Goal: Find specific page/section: Find specific page/section

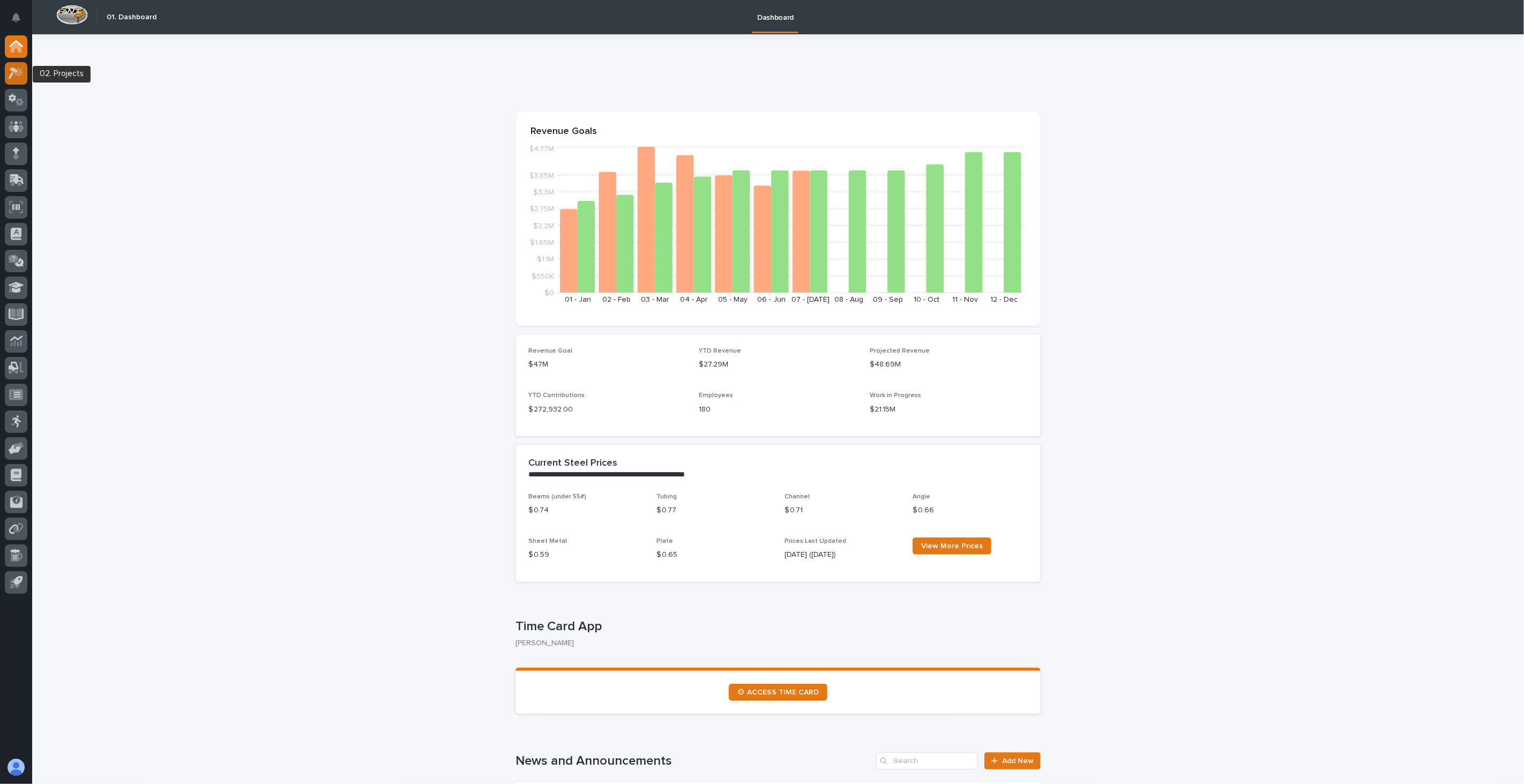
click at [10, 72] on icon at bounding box center [16, 73] width 16 height 12
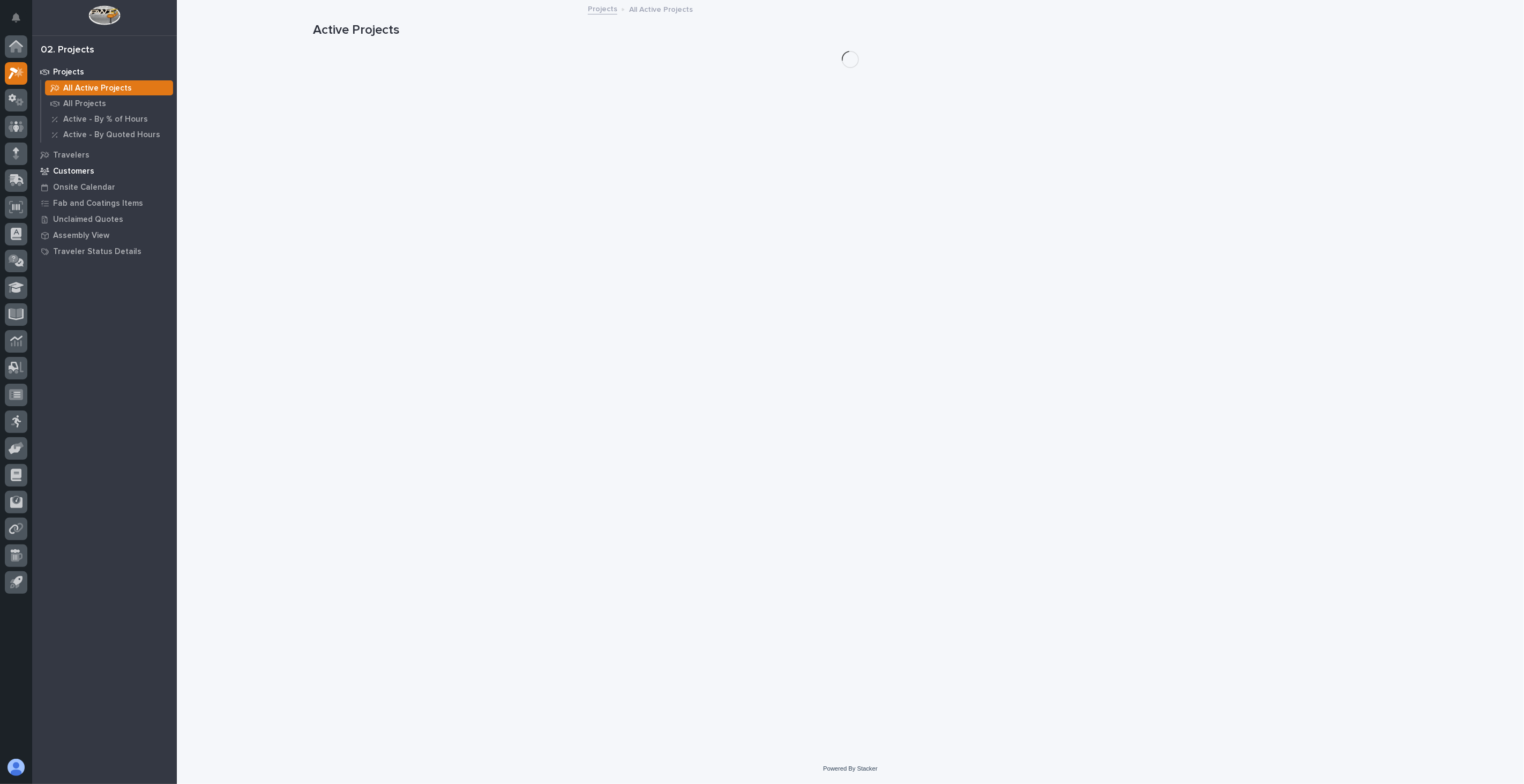
click at [82, 168] on p "Customers" at bounding box center [73, 171] width 41 height 10
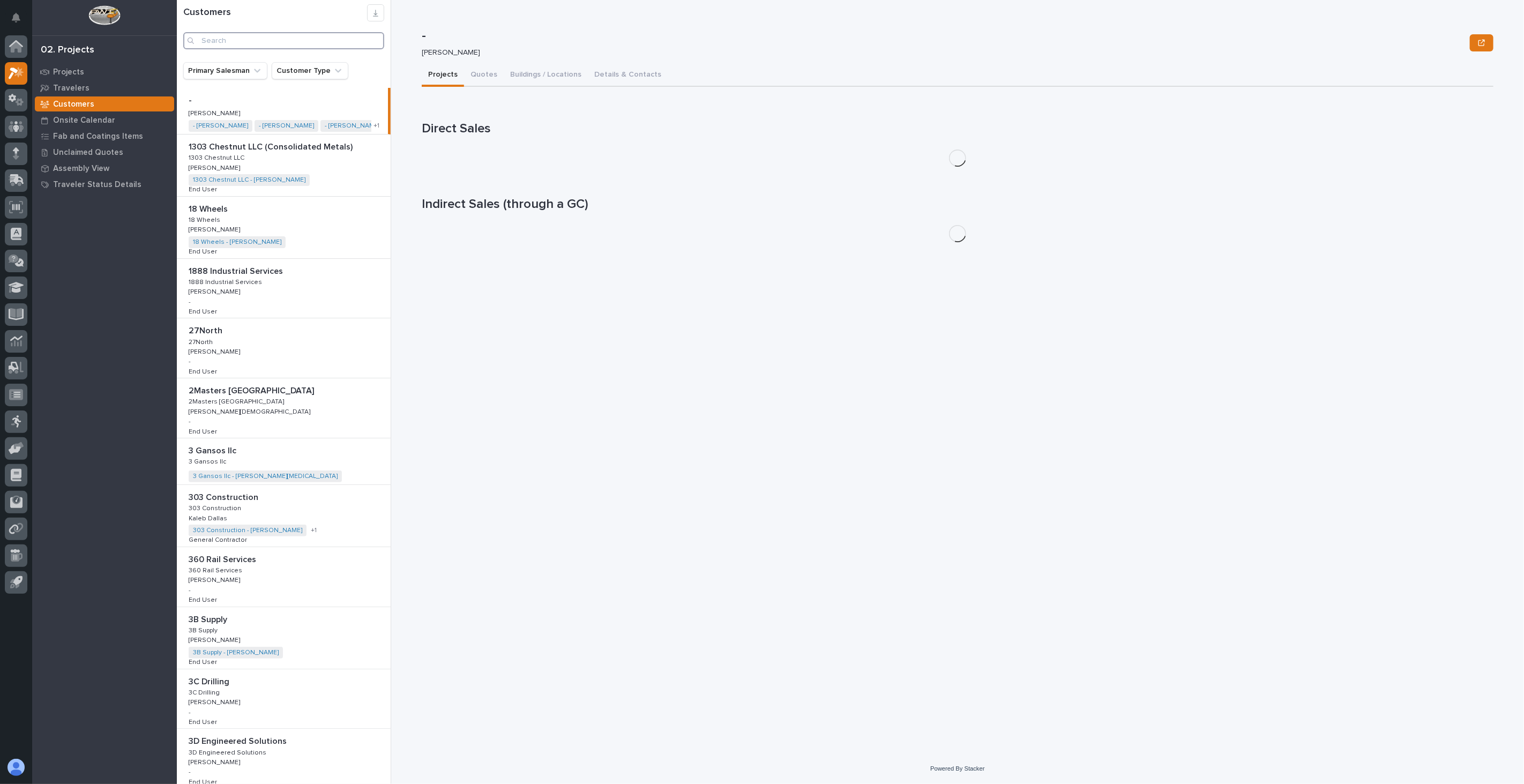
click at [284, 36] on input "Search" at bounding box center [284, 40] width 201 height 17
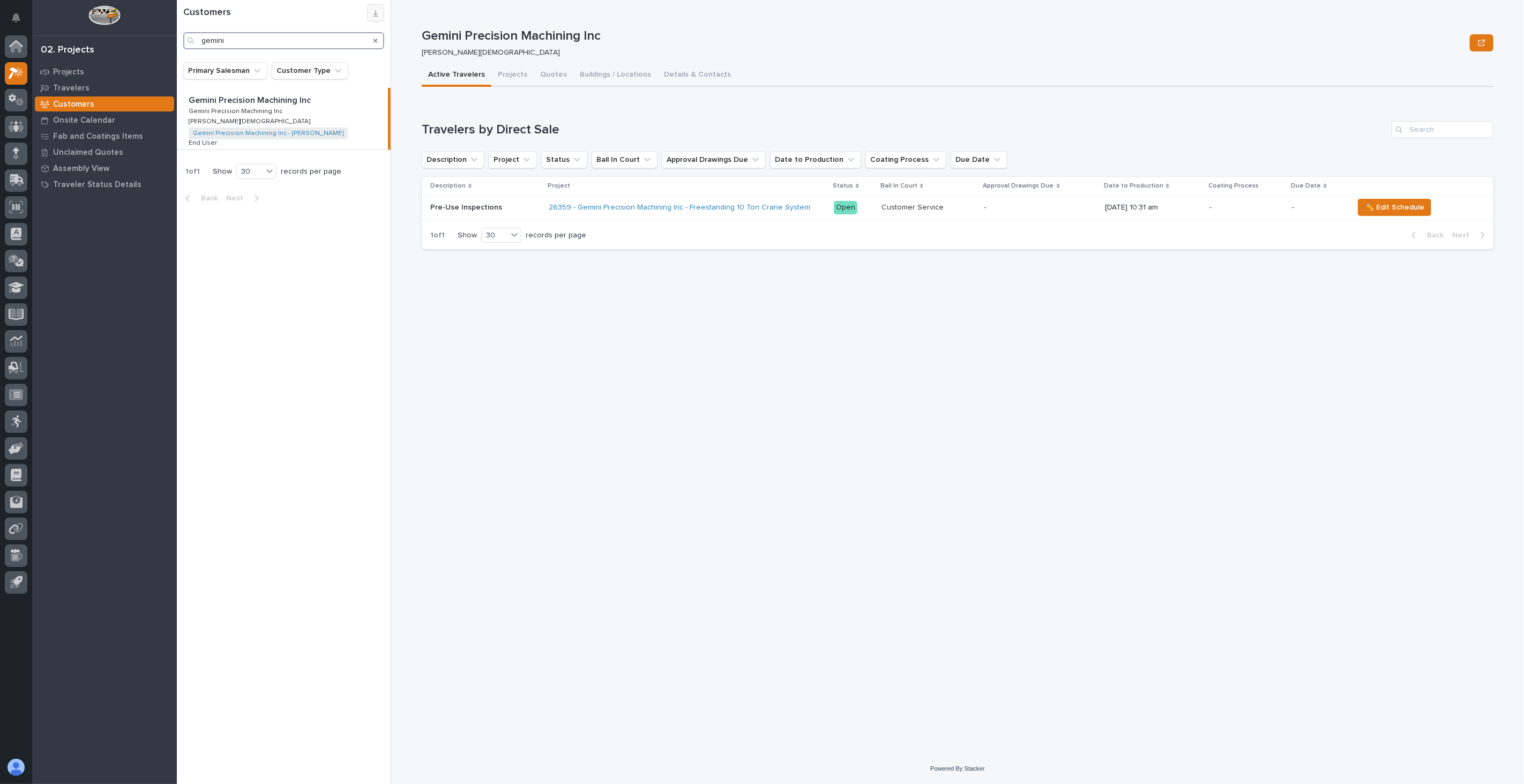
type input "gemini"
click at [16, 125] on icon at bounding box center [16, 127] width 7 height 10
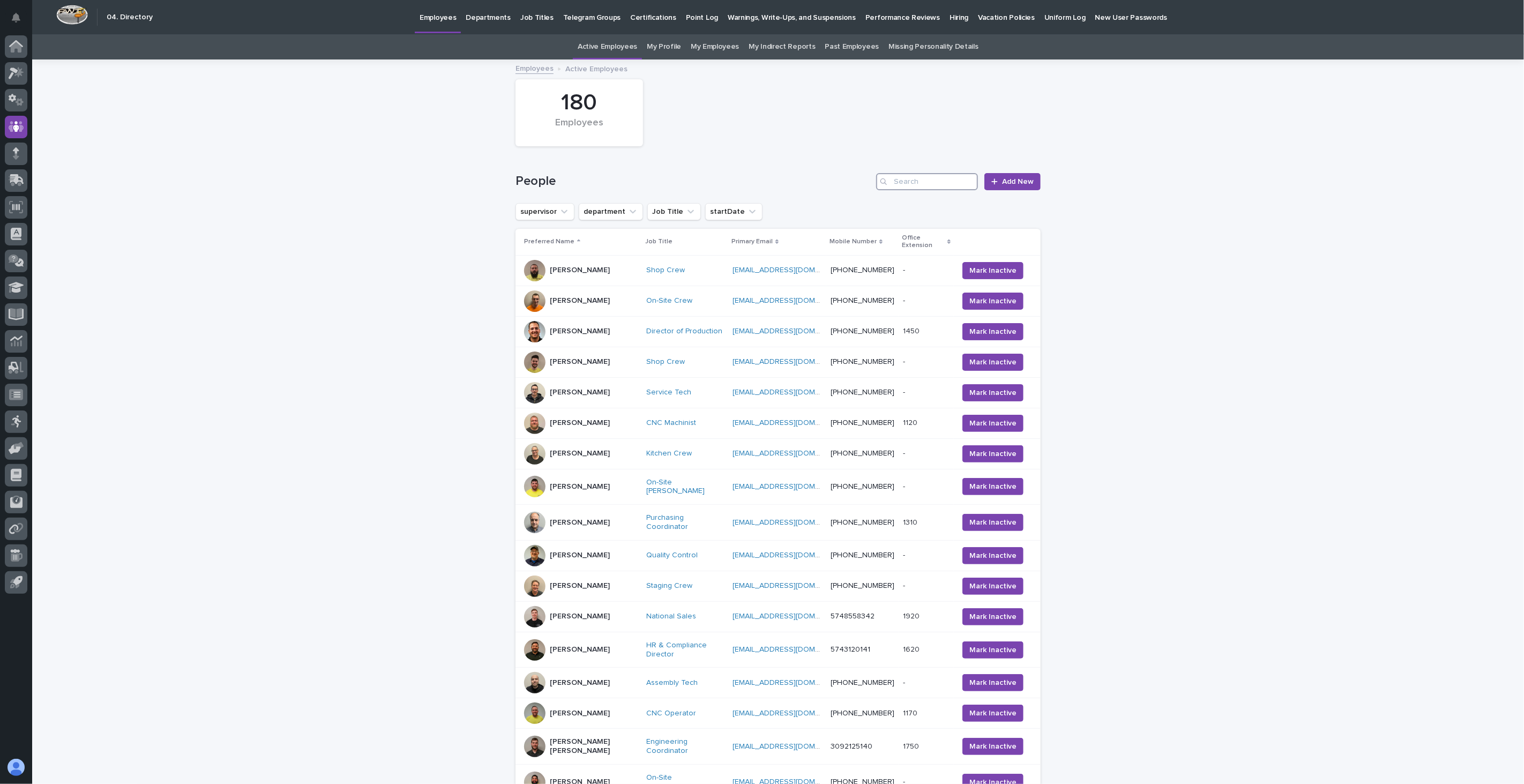
click at [912, 177] on input "Search" at bounding box center [927, 181] width 102 height 17
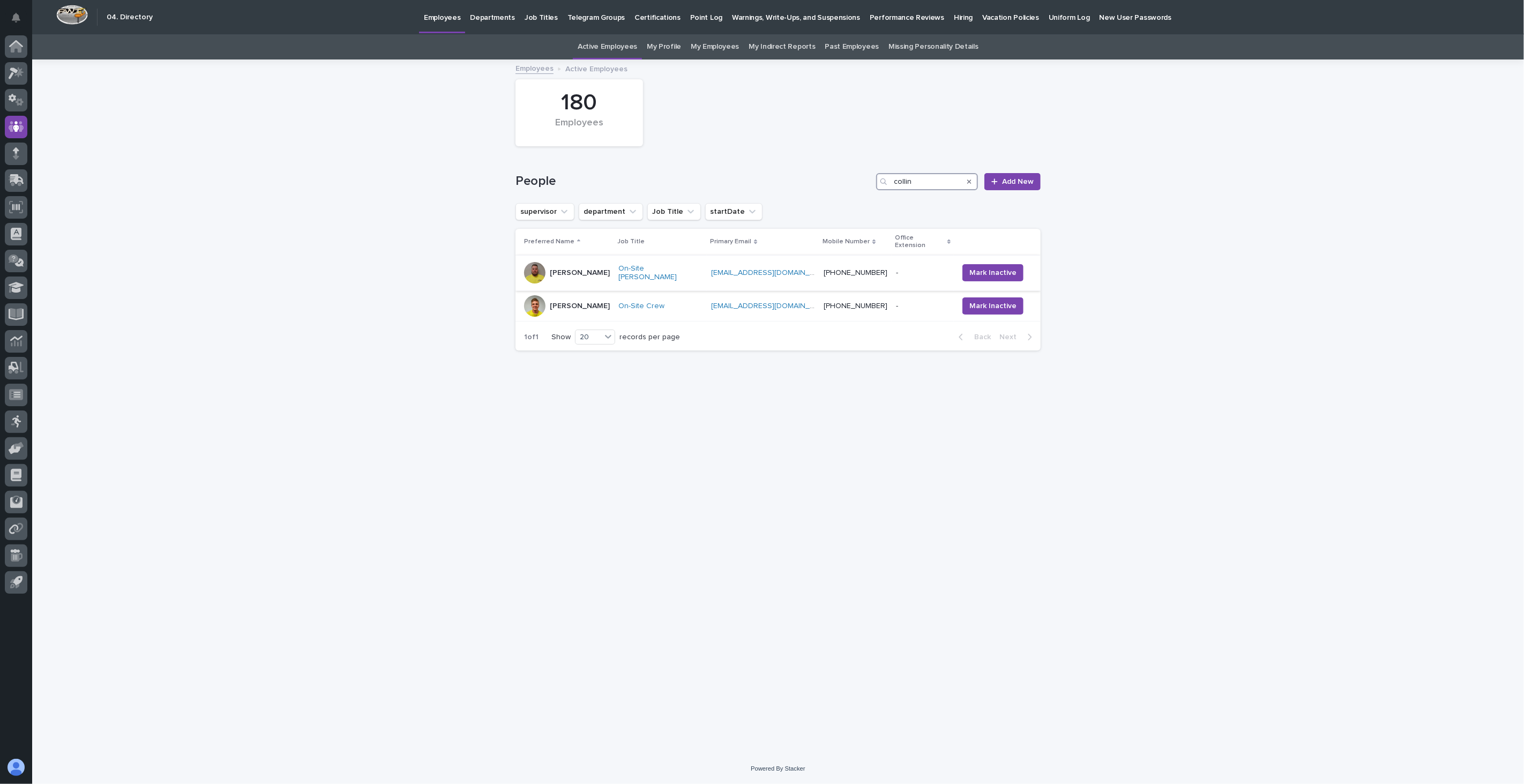
type input "collin"
click at [597, 262] on div "Collin Daley" at bounding box center [566, 273] width 85 height 22
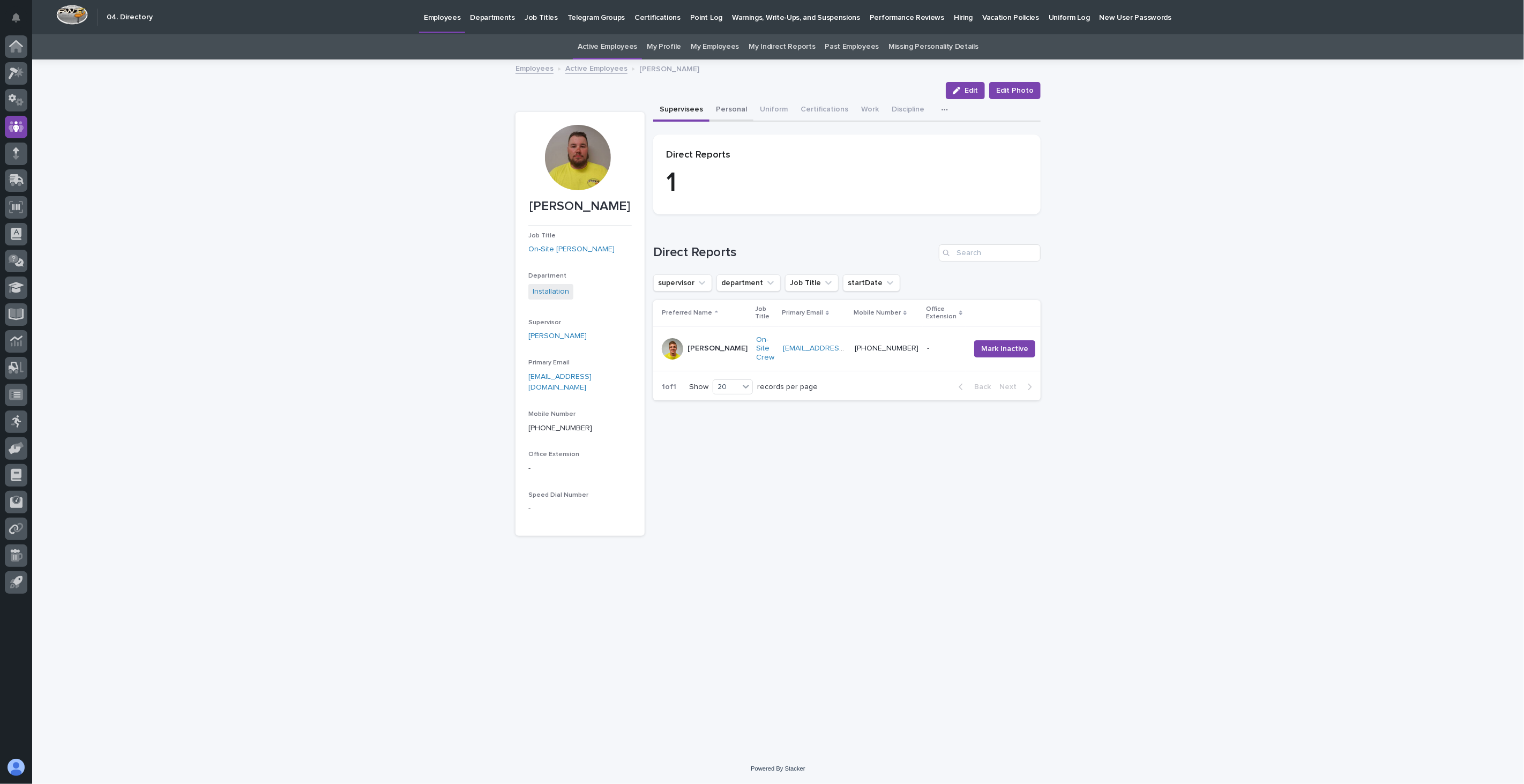
click at [730, 110] on button "Personal" at bounding box center [731, 110] width 44 height 22
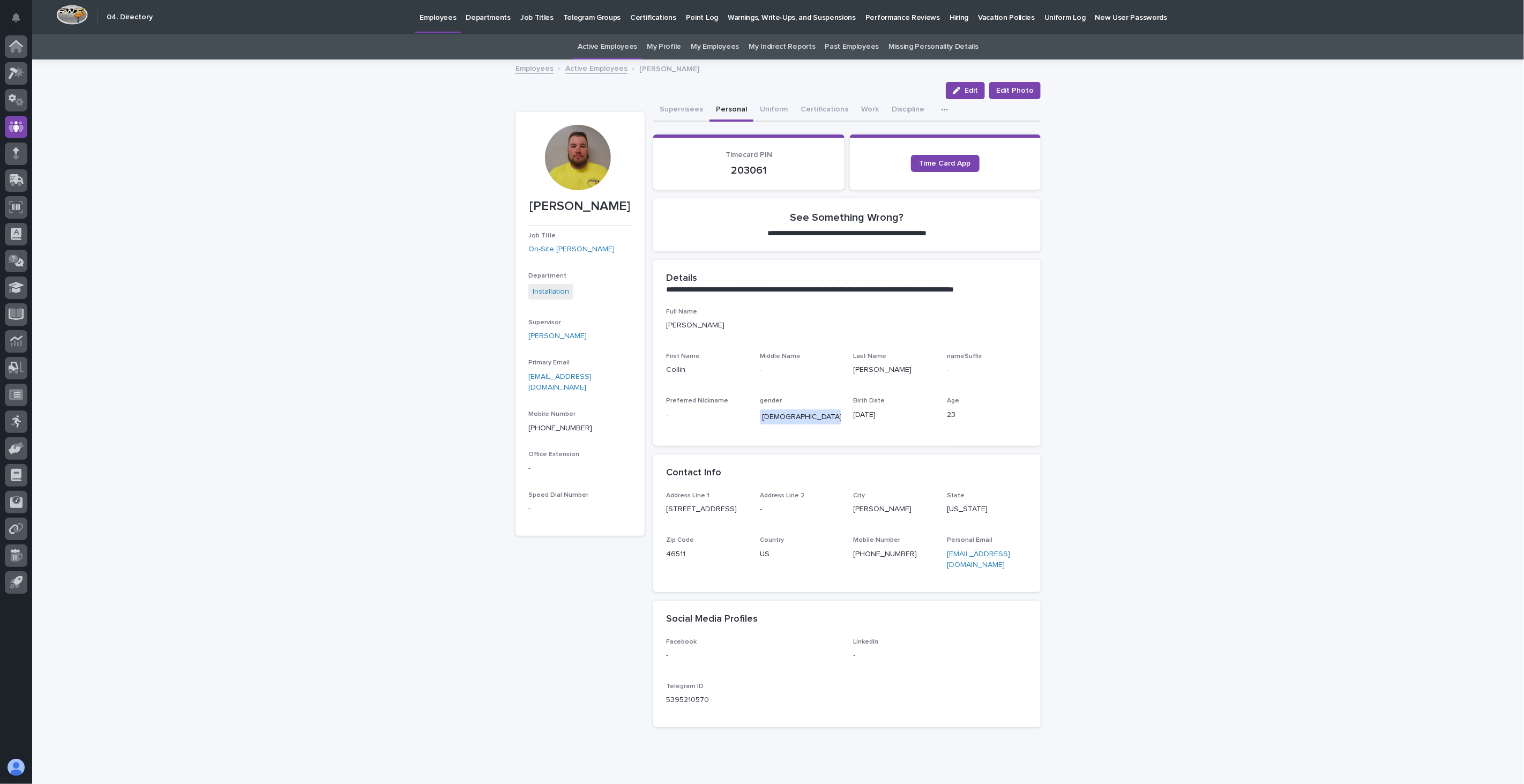
click at [589, 70] on link "Active Employees" at bounding box center [596, 67] width 62 height 12
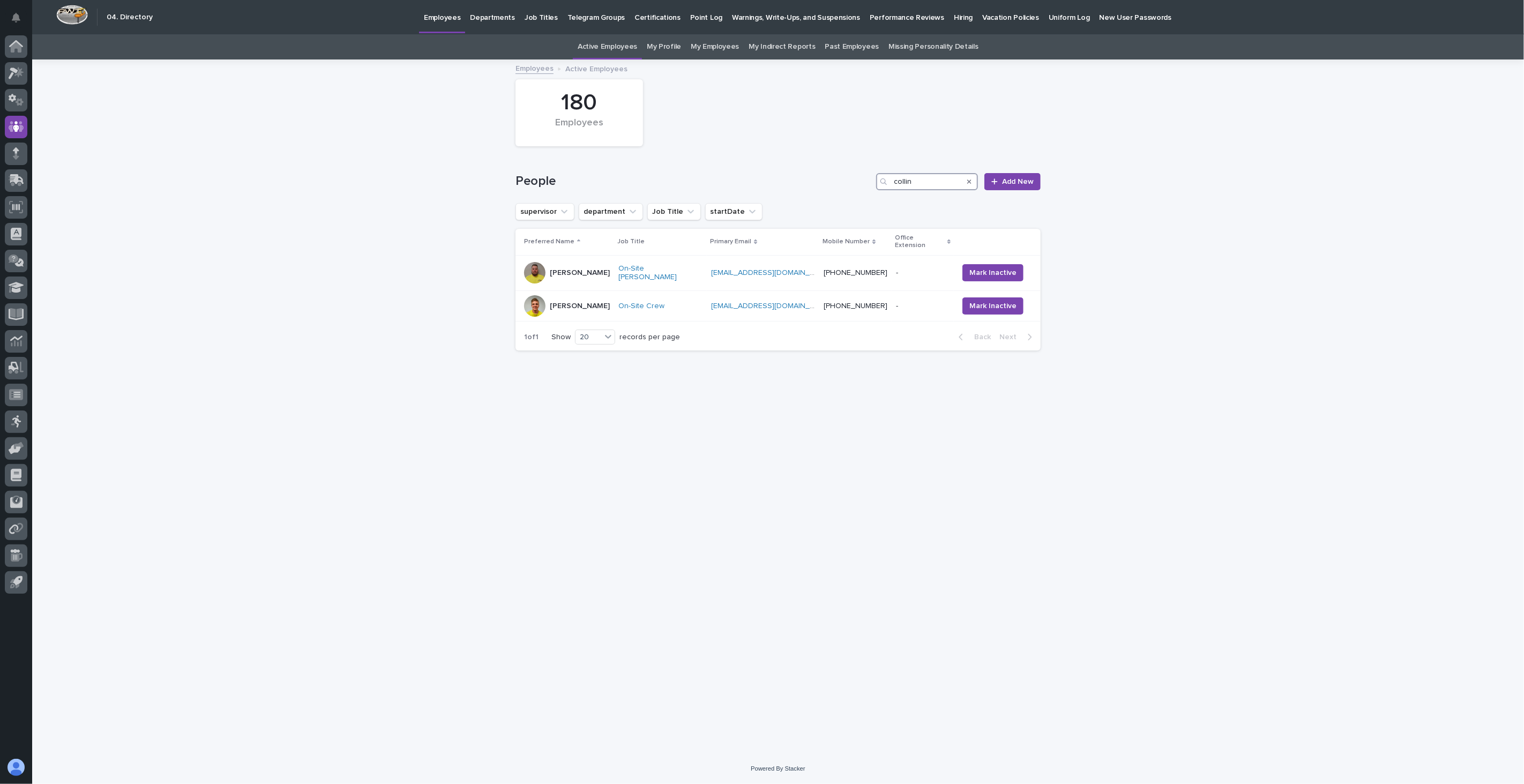
drag, startPoint x: 933, startPoint y: 185, endPoint x: 826, endPoint y: 175, distance: 107.5
click at [826, 178] on div "People collin Add New" at bounding box center [778, 181] width 525 height 17
type input "mccord"
click at [610, 268] on div "Brandon McCord" at bounding box center [566, 273] width 85 height 22
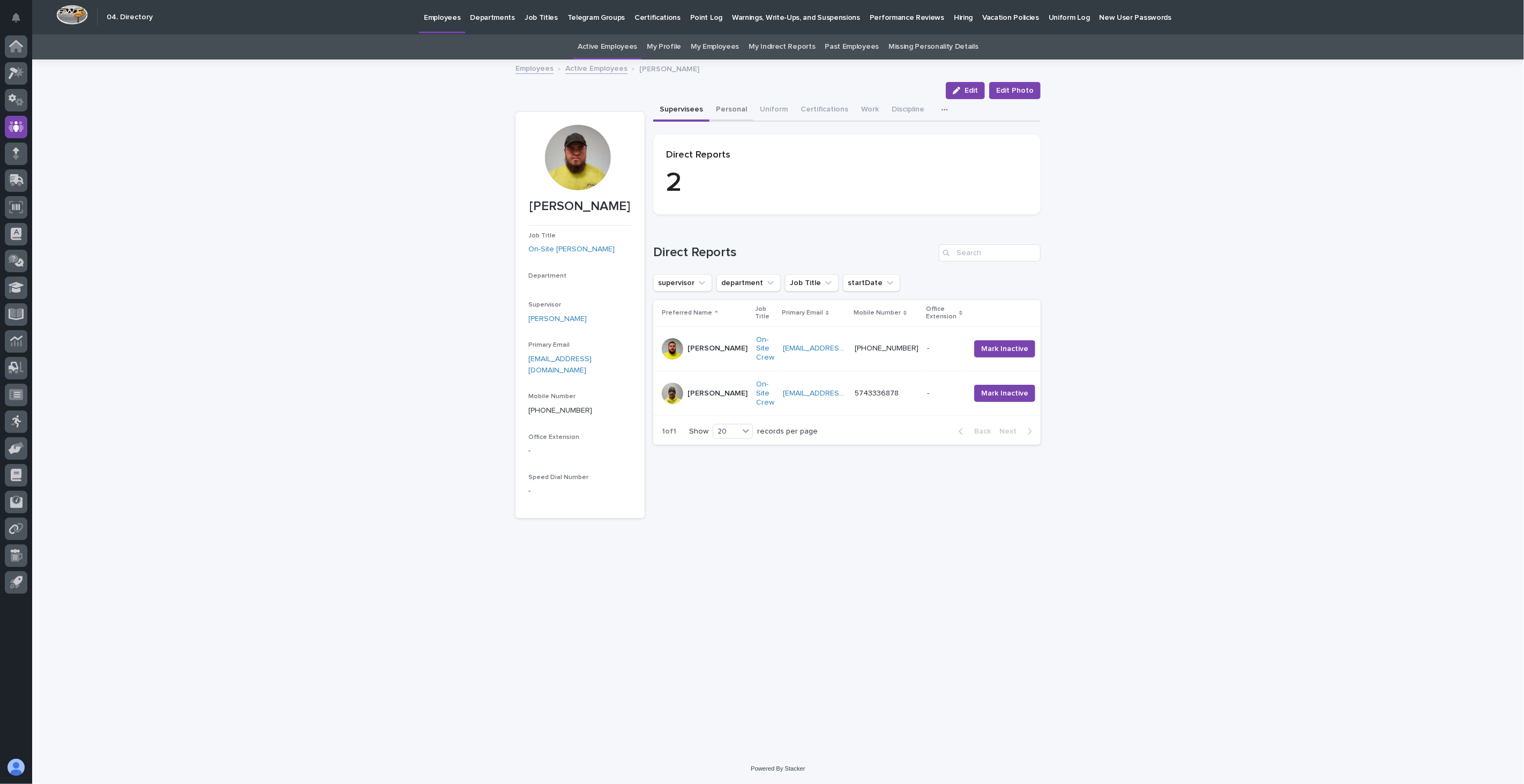
click at [732, 110] on button "Personal" at bounding box center [731, 110] width 44 height 22
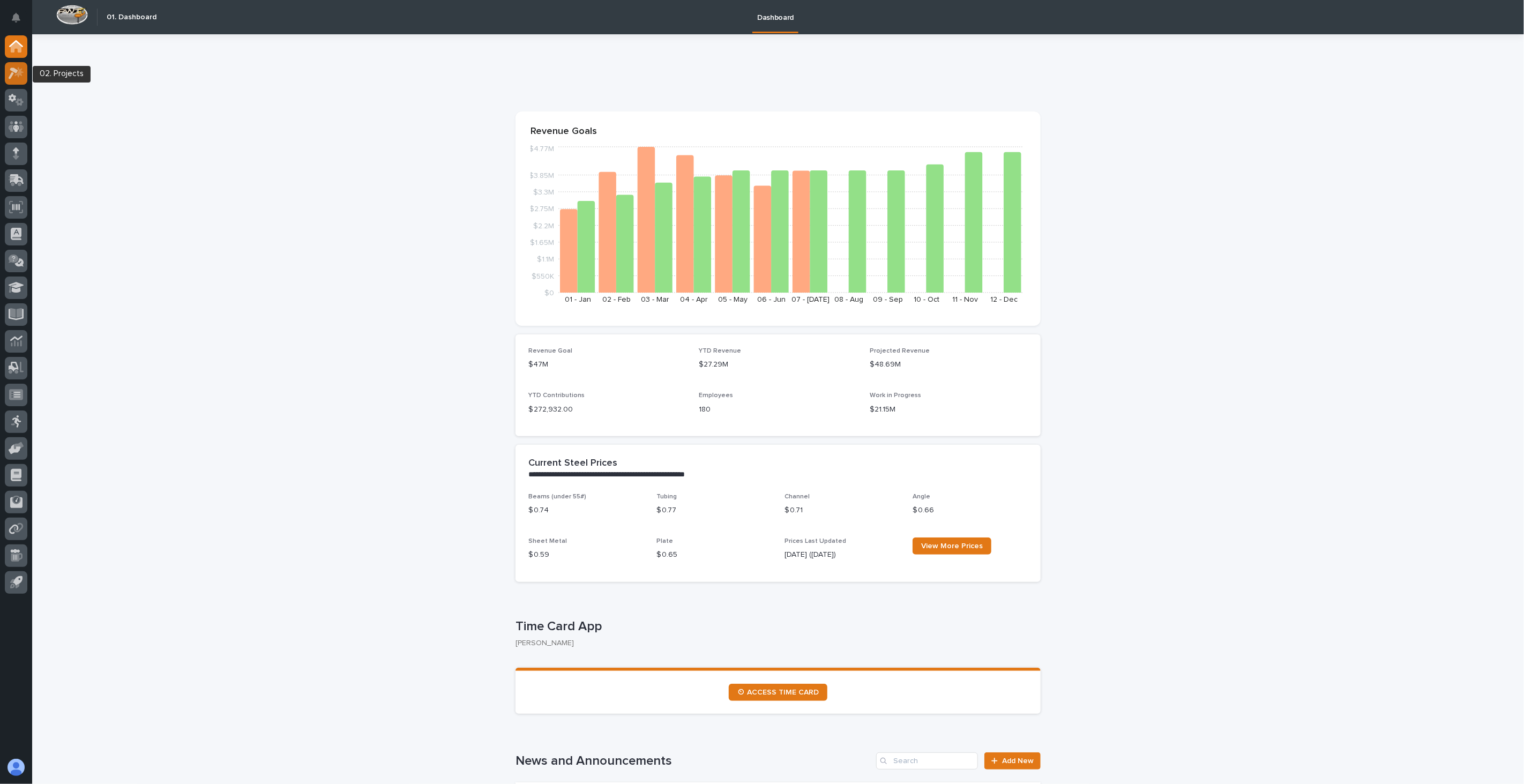
click at [8, 70] on icon at bounding box center [16, 73] width 16 height 12
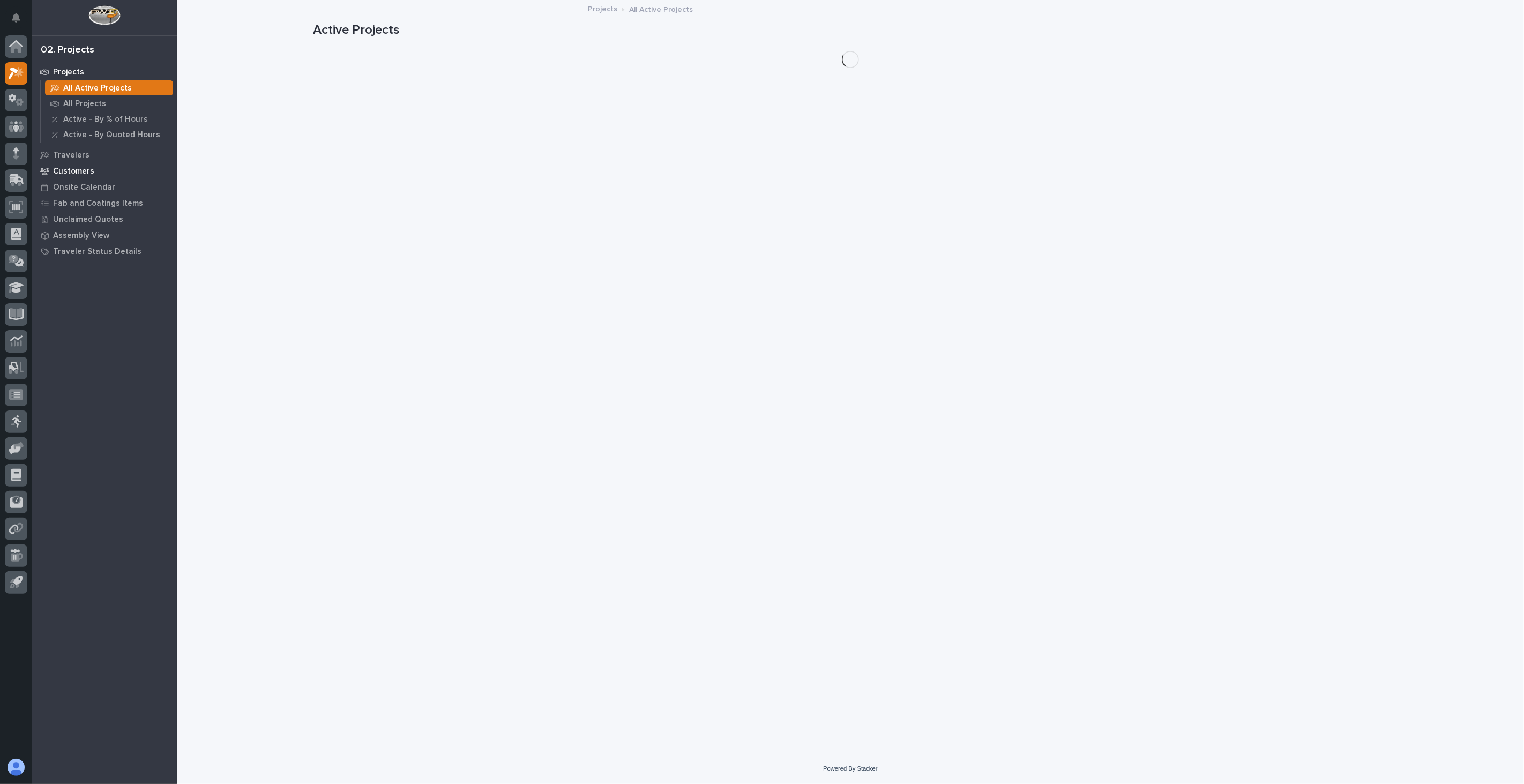
click at [78, 170] on p "Customers" at bounding box center [73, 171] width 41 height 10
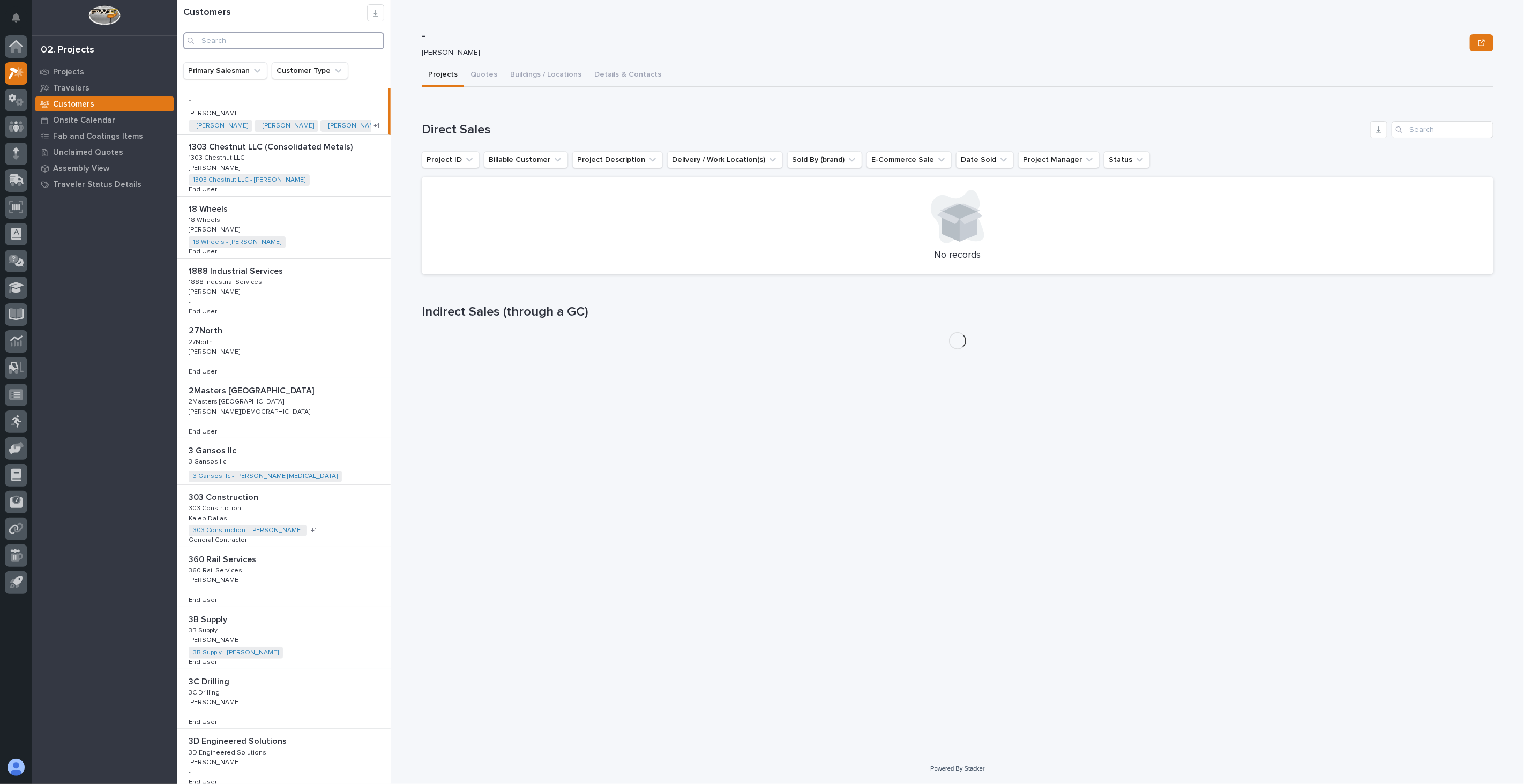
click at [275, 45] on input "Search" at bounding box center [284, 40] width 201 height 17
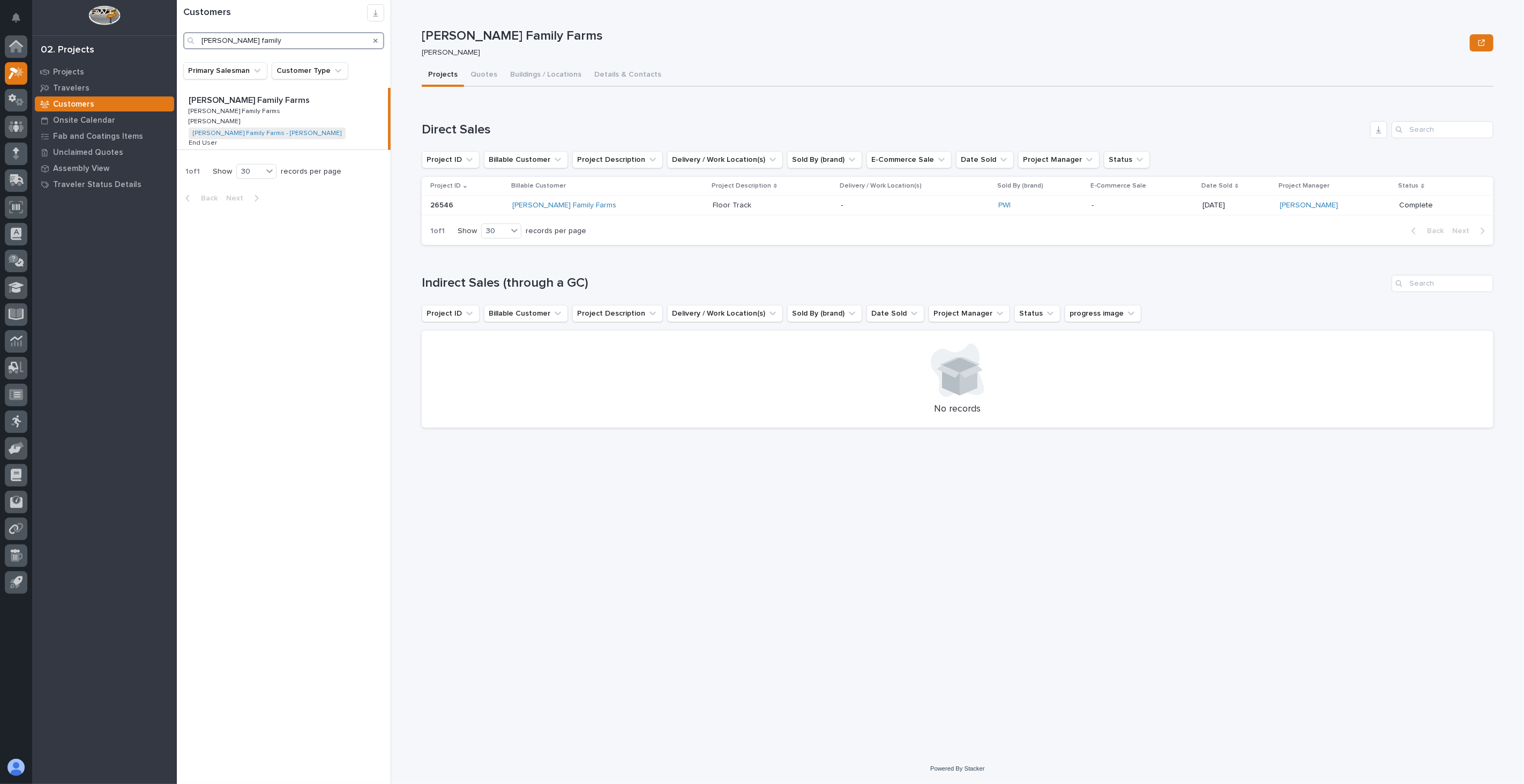
drag, startPoint x: 267, startPoint y: 40, endPoint x: 155, endPoint y: 38, distance: 112.0
click at [177, 38] on div "My Settings Log Out 02. Projects Projects Travelers Customers Onsite Calendar F…" at bounding box center [850, 392] width 1347 height 784
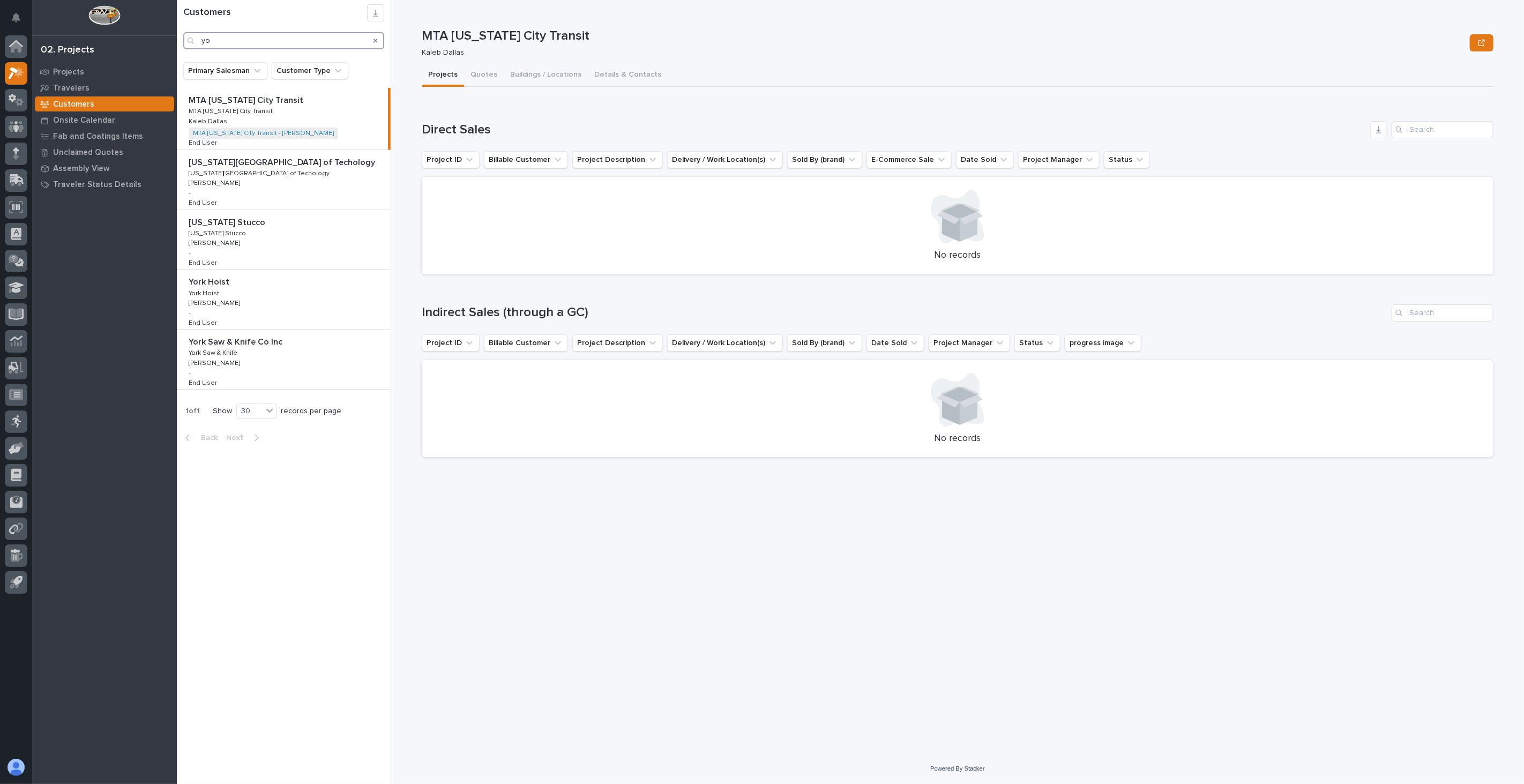
type input "y"
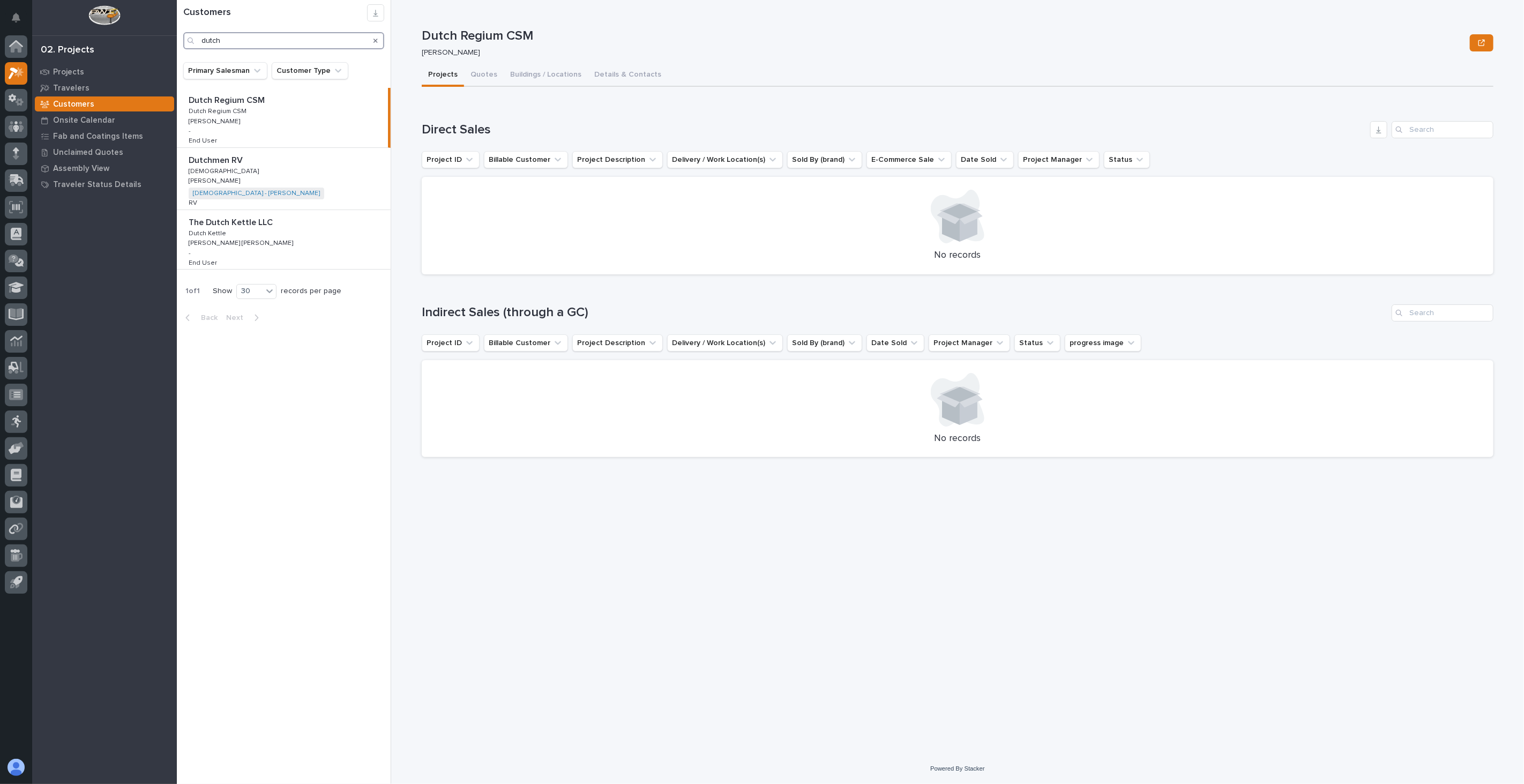
drag, startPoint x: 207, startPoint y: 40, endPoint x: 145, endPoint y: 35, distance: 62.2
click at [177, 35] on div "My Settings Log Out 02. Projects Projects Travelers Customers Onsite Calendar F…" at bounding box center [850, 392] width 1347 height 784
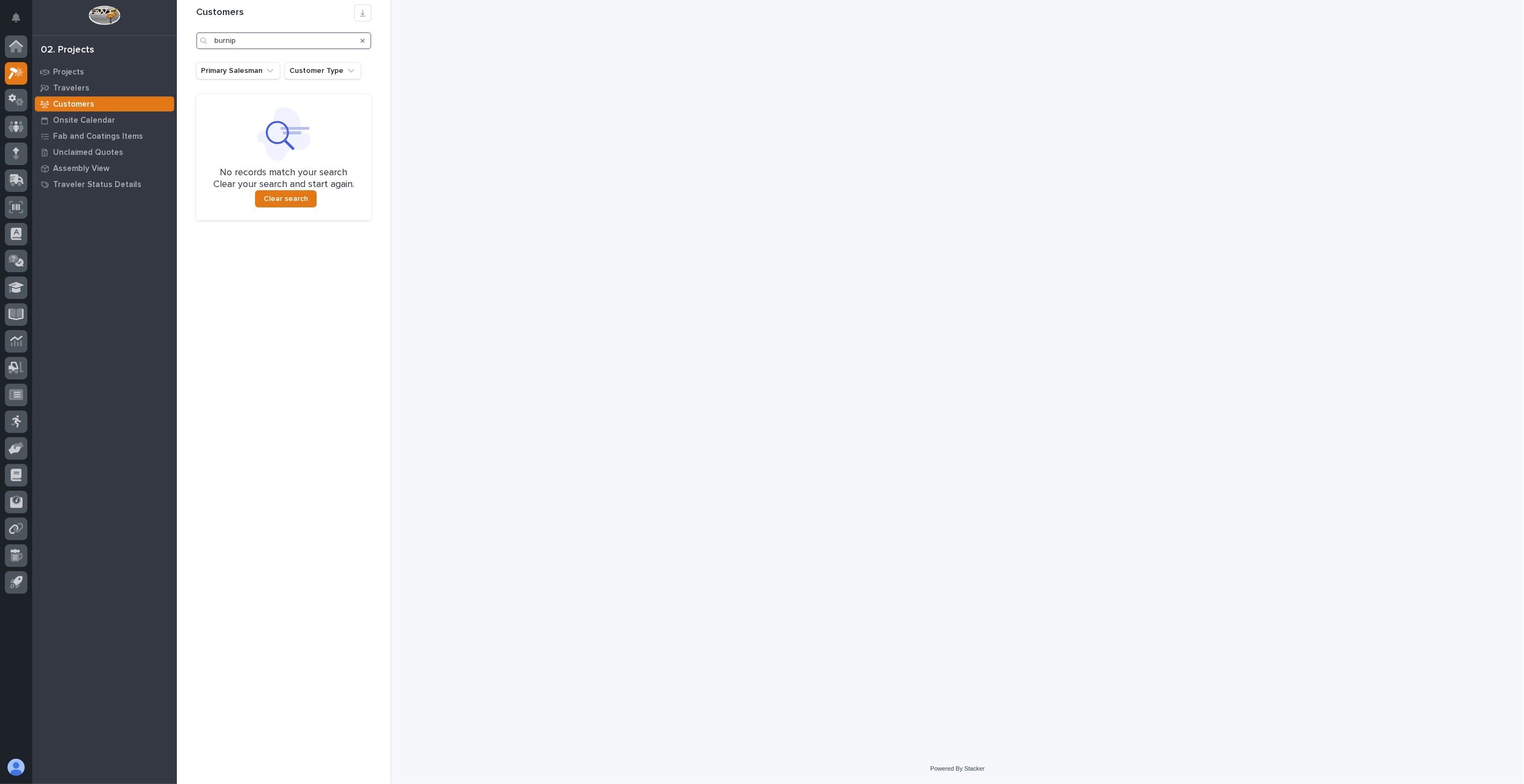
drag, startPoint x: 238, startPoint y: 43, endPoint x: 115, endPoint y: 42, distance: 123.0
click at [177, 42] on div "My Settings Log Out 02. Projects Projects Travelers Customers Onsite Calendar F…" at bounding box center [850, 392] width 1347 height 784
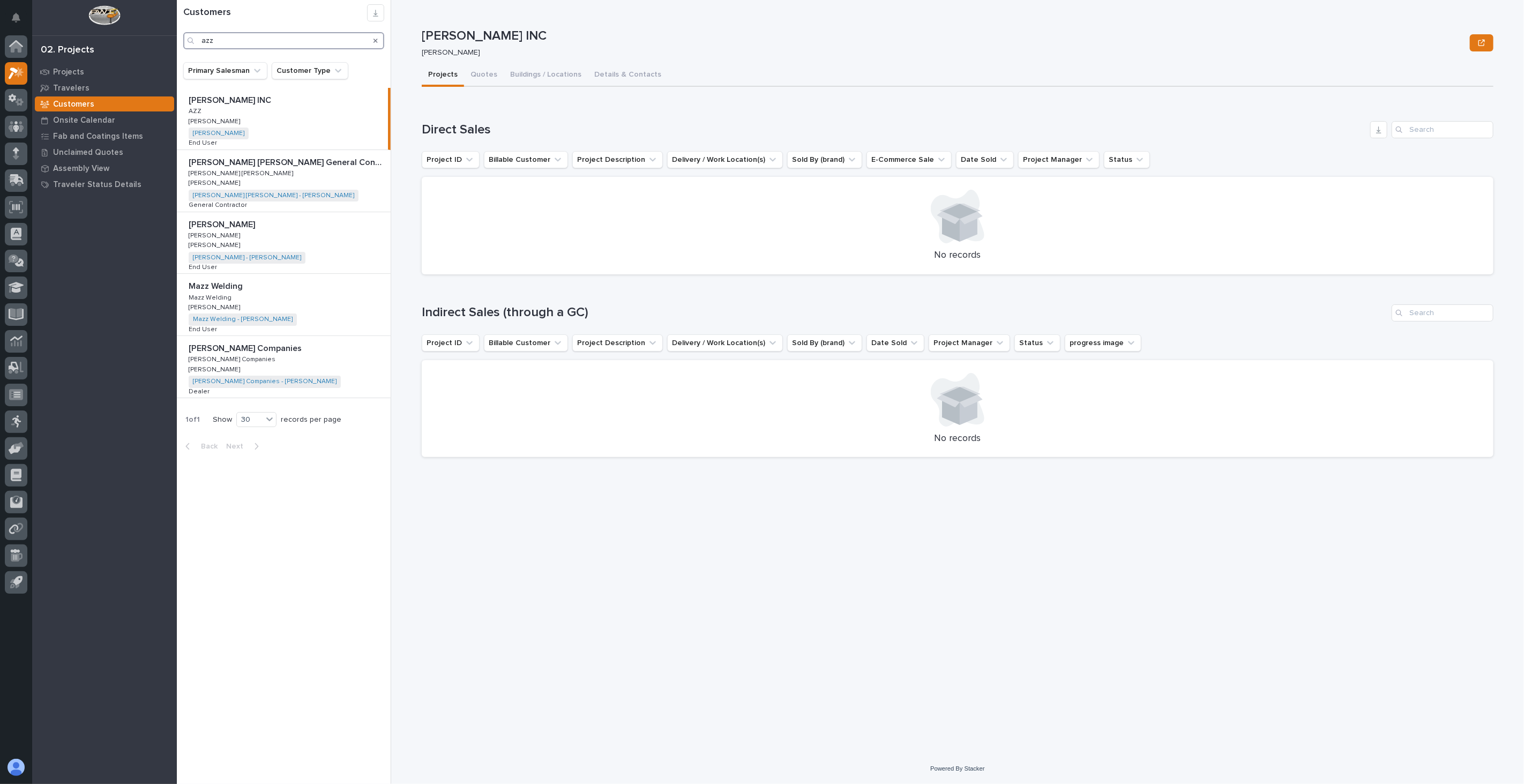
drag, startPoint x: 223, startPoint y: 44, endPoint x: 150, endPoint y: 35, distance: 73.6
click at [177, 35] on div "My Settings Log Out 02. Projects Projects Travelers Customers Onsite Calendar F…" at bounding box center [850, 392] width 1347 height 784
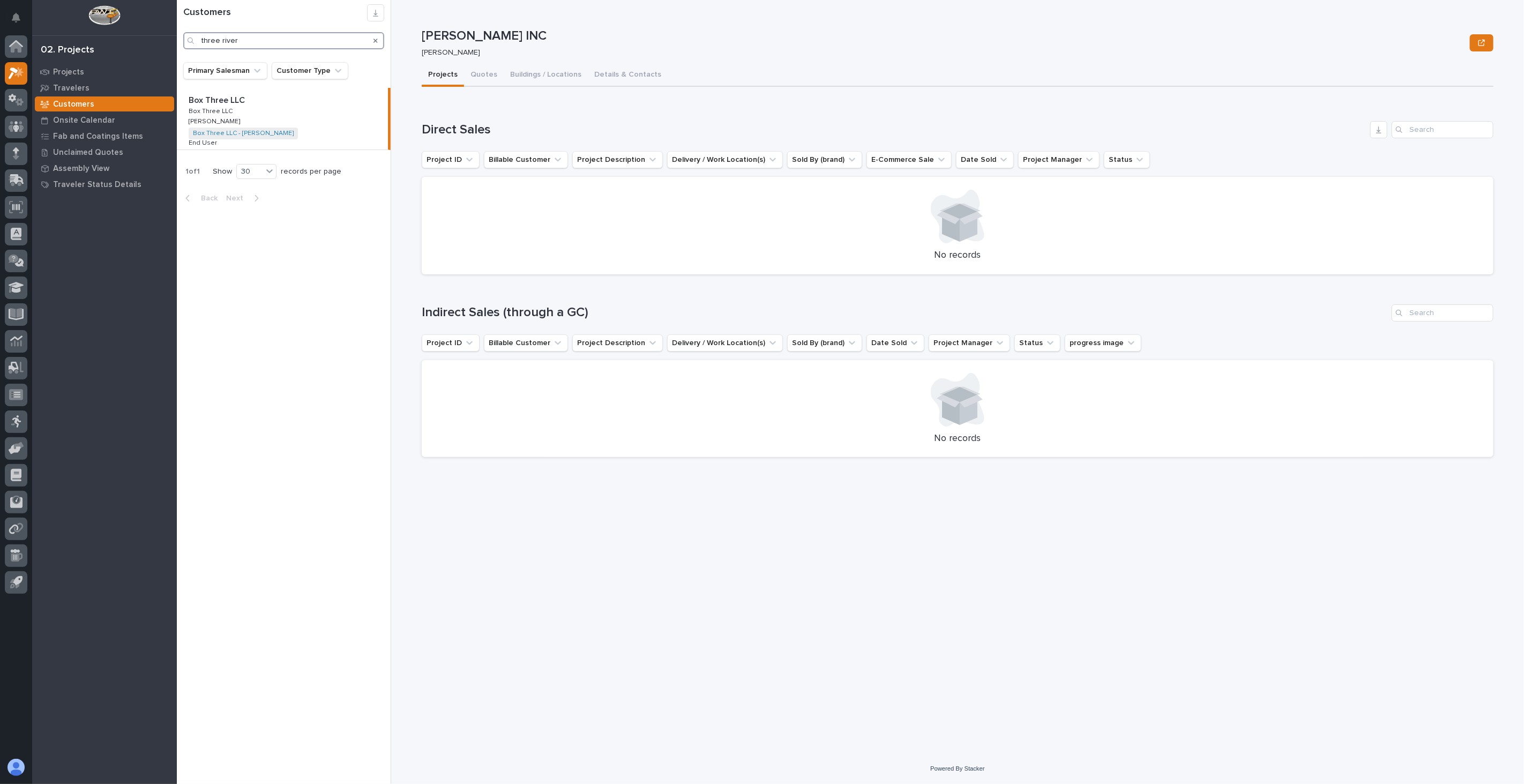
type input "three rivers"
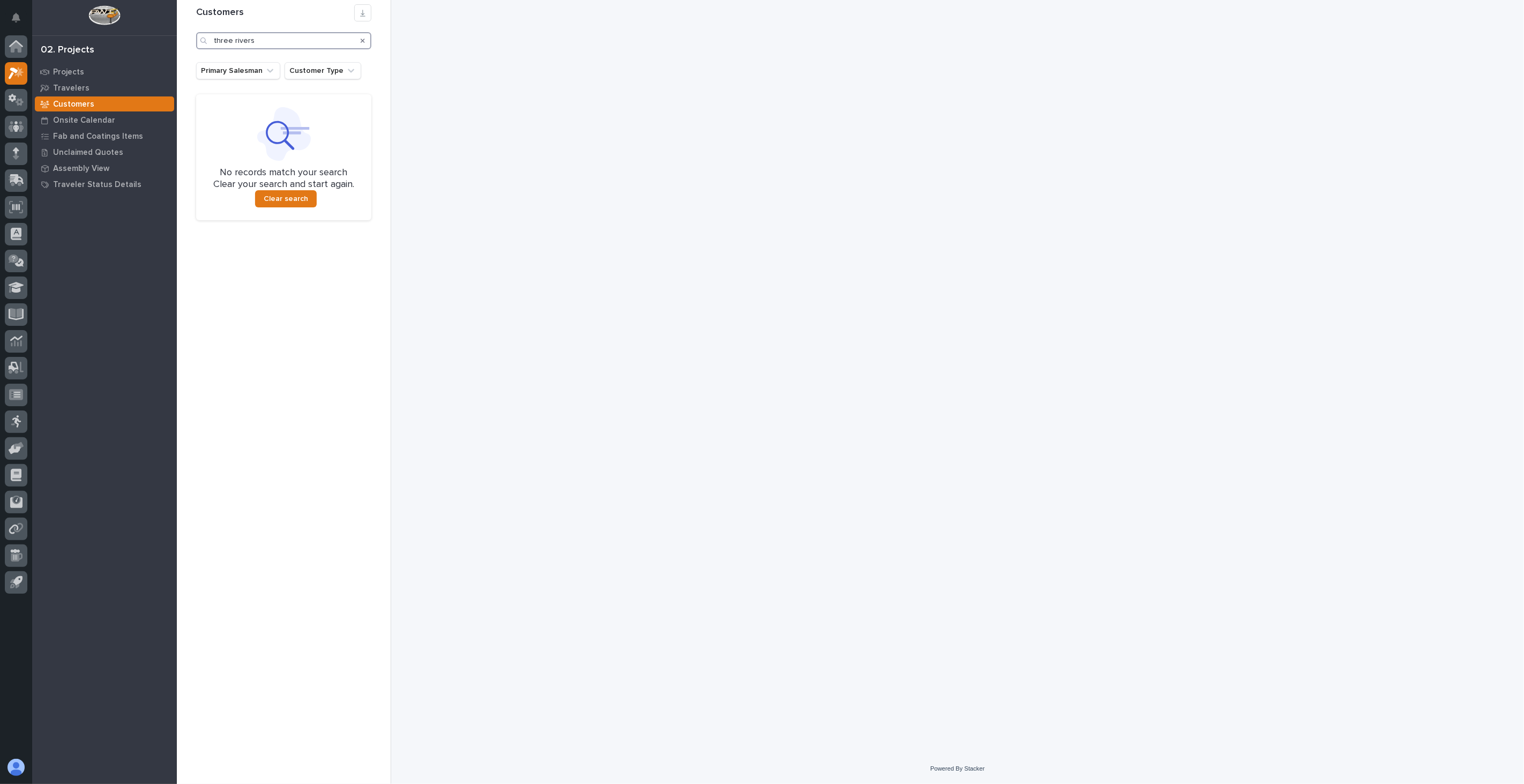
drag, startPoint x: 263, startPoint y: 40, endPoint x: 175, endPoint y: 32, distance: 88.4
click at [177, 32] on div "My Settings Log Out 02. Projects Projects Travelers Customers Onsite Calendar F…" at bounding box center [850, 392] width 1347 height 784
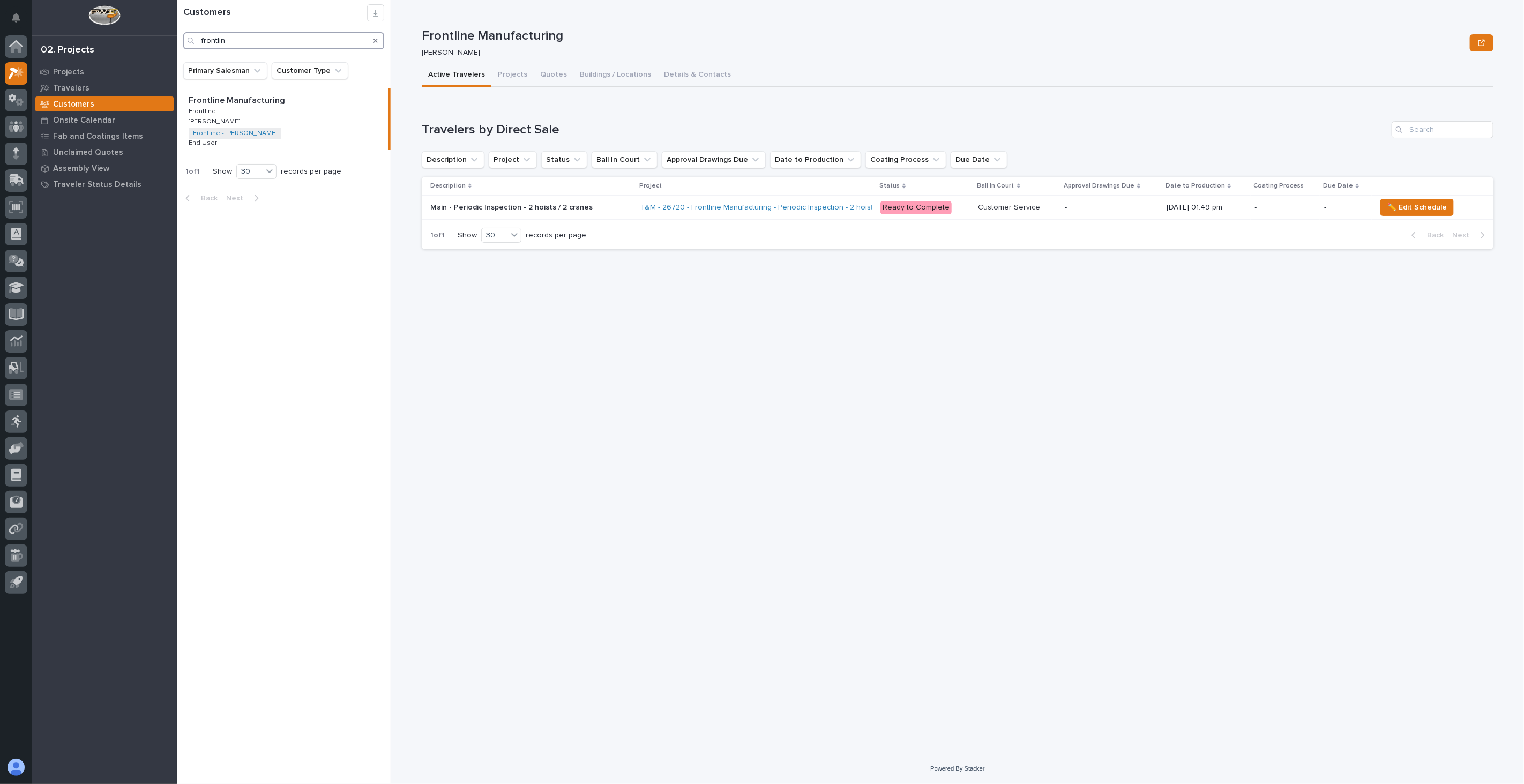
drag, startPoint x: 236, startPoint y: 40, endPoint x: 172, endPoint y: 12, distance: 69.9
click at [177, 28] on div "My Settings Log Out 02. Projects Projects Travelers Customers Onsite Calendar F…" at bounding box center [850, 392] width 1347 height 784
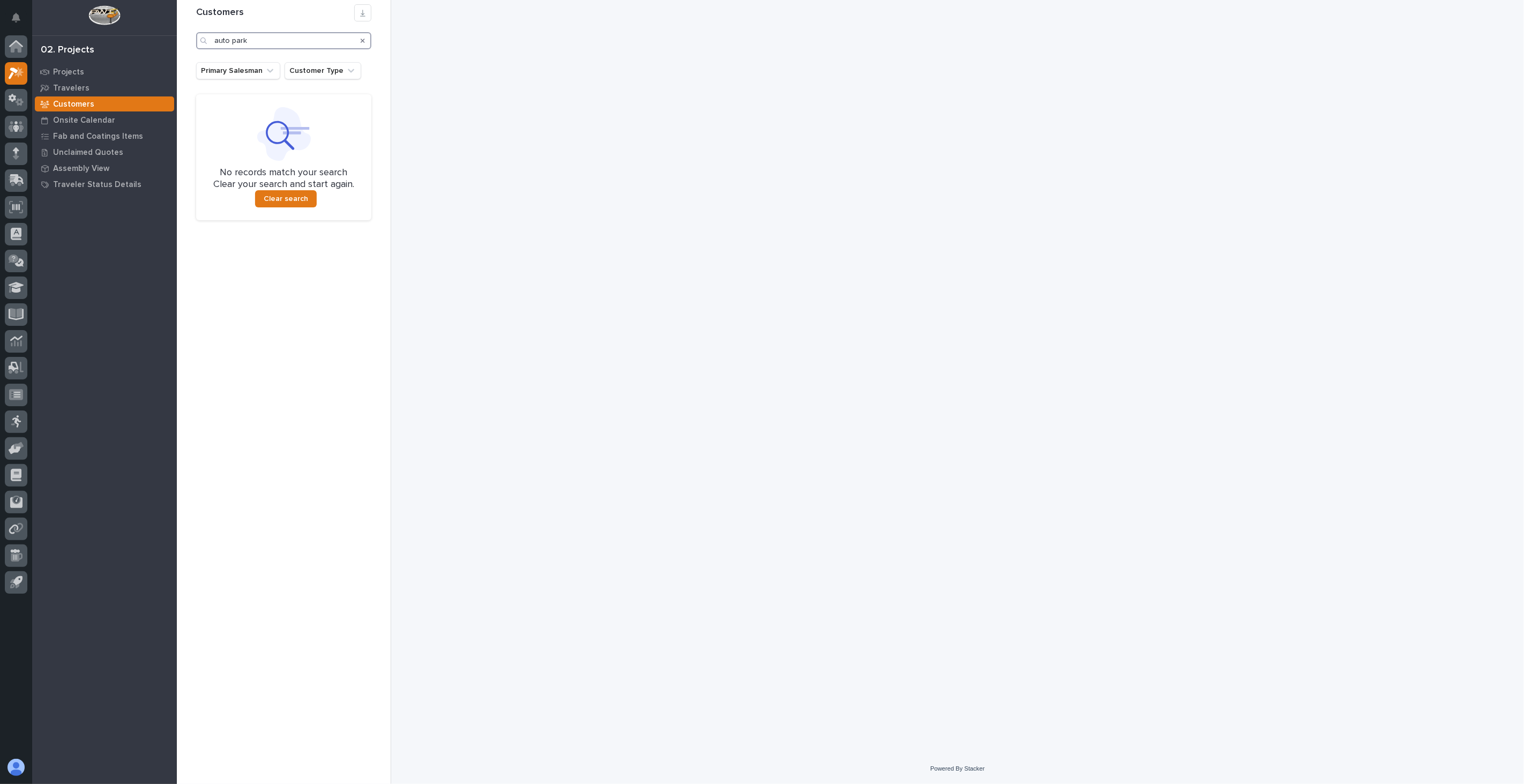
drag, startPoint x: 248, startPoint y: 36, endPoint x: 163, endPoint y: 35, distance: 85.0
click at [177, 35] on div "My Settings Log Out 02. Projects Projects Travelers Customers Onsite Calendar F…" at bounding box center [850, 392] width 1347 height 784
type input "sports"
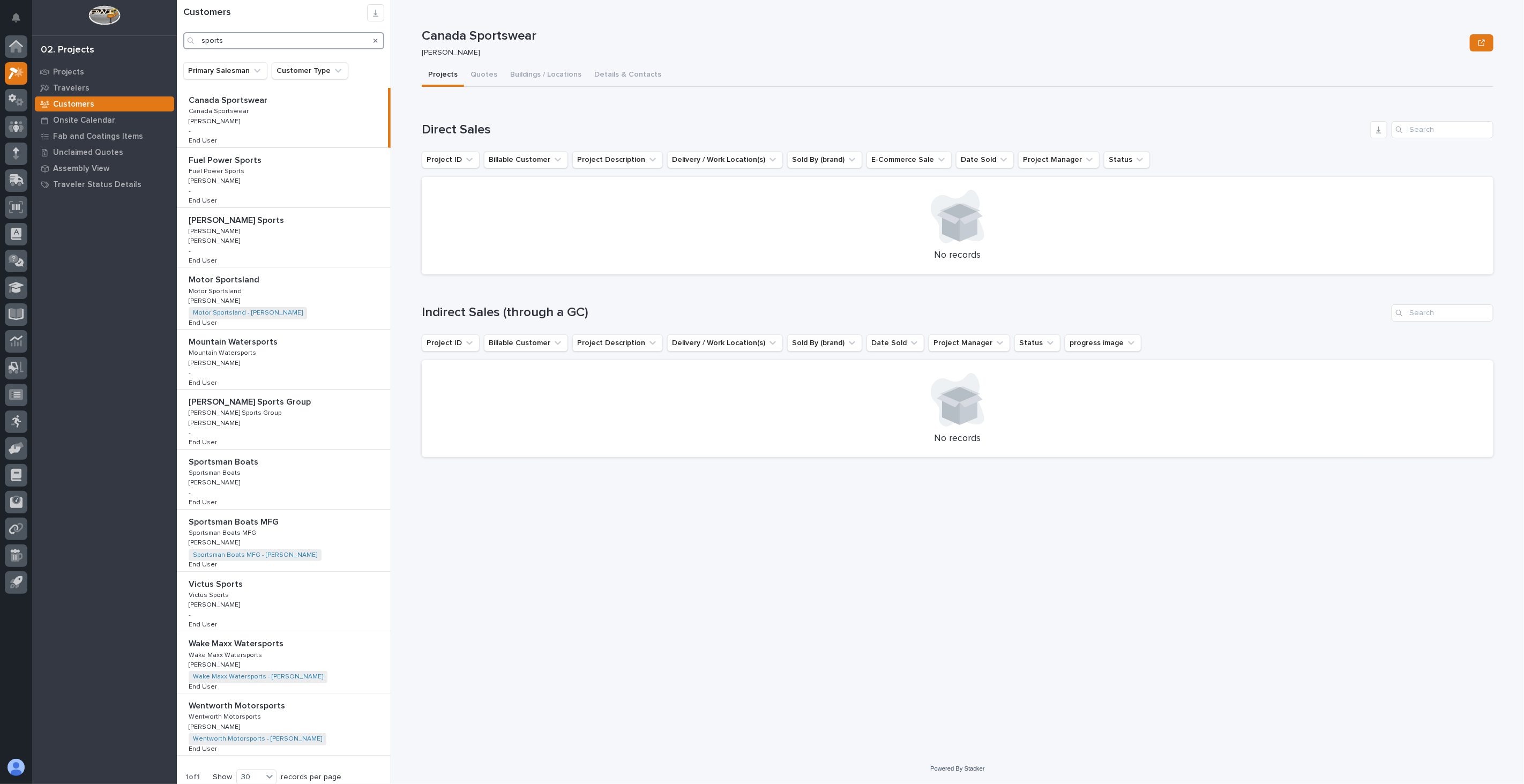
drag, startPoint x: 234, startPoint y: 39, endPoint x: 121, endPoint y: 36, distance: 113.0
click at [177, 36] on div "My Settings Log Out 02. Projects Projects Travelers Customers Onsite Calendar F…" at bounding box center [850, 392] width 1347 height 784
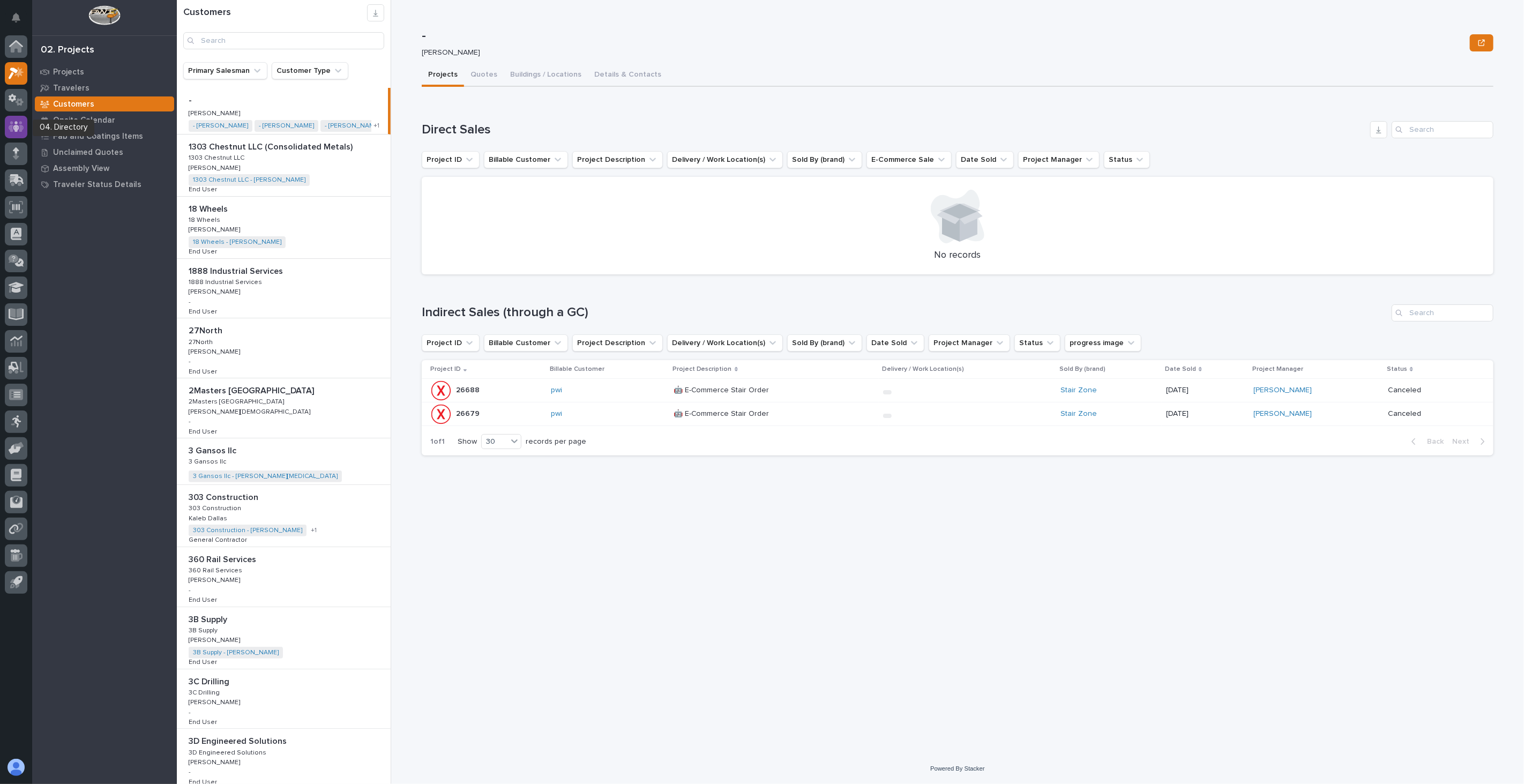
click at [10, 126] on icon at bounding box center [16, 127] width 16 height 10
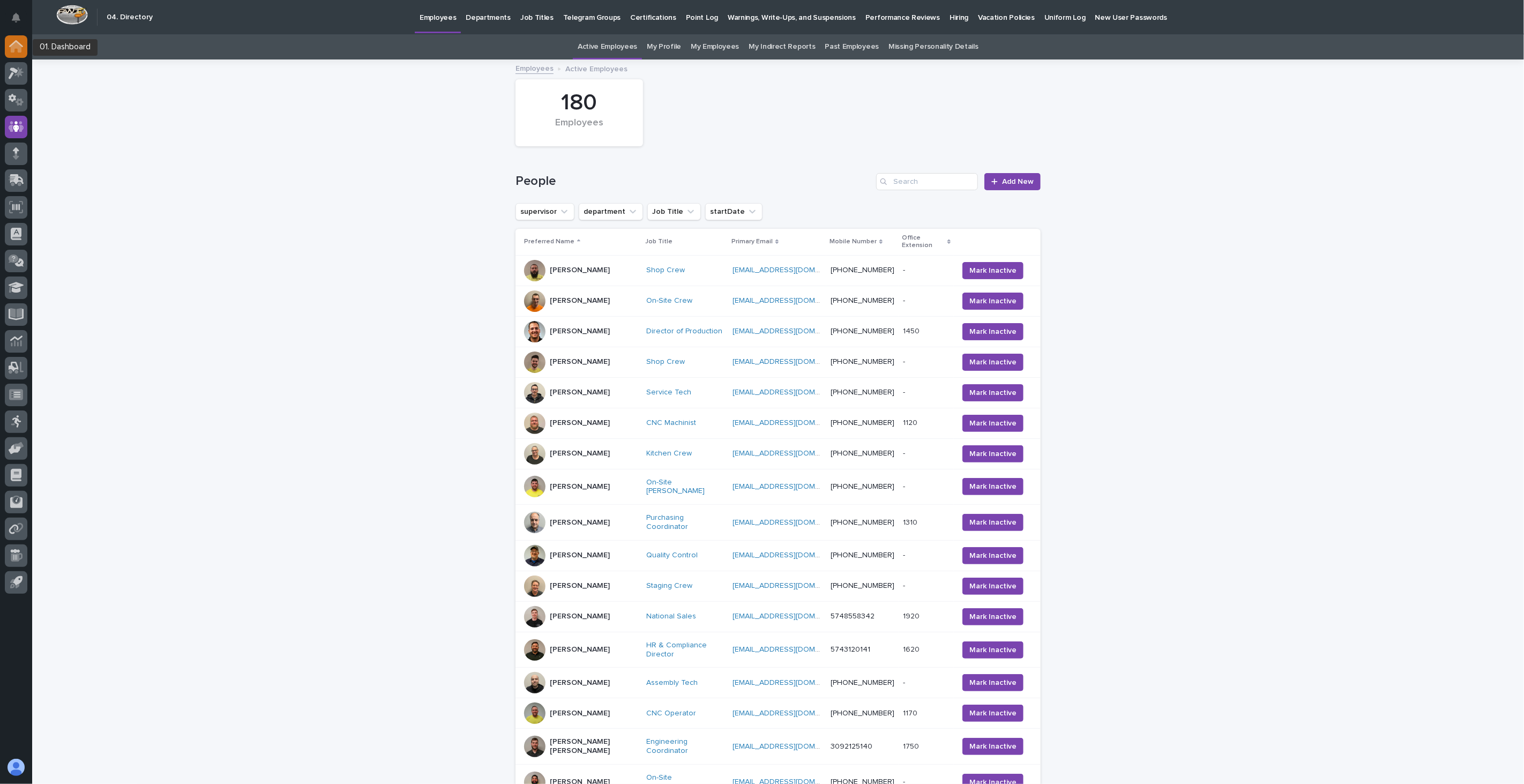
click at [19, 46] on icon at bounding box center [16, 47] width 10 height 10
